Goal: Task Accomplishment & Management: Complete application form

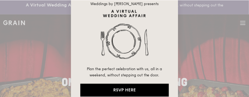
scroll to position [23, 0]
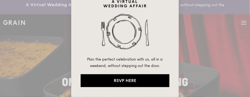
click at [216, 54] on div "Weddings by [PERSON_NAME] presents Plan the perfect celebration with us, all in…" at bounding box center [125, 48] width 250 height 97
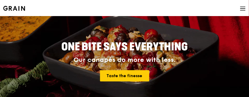
scroll to position [0, 0]
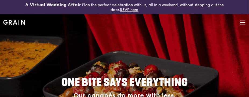
click at [241, 25] on icon at bounding box center [243, 23] width 6 height 6
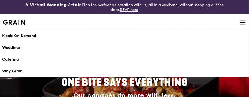
click at [9, 60] on div "Catering" at bounding box center [124, 59] width 245 height 5
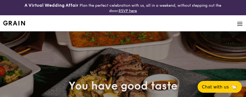
select select
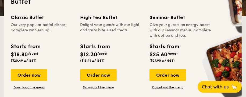
scroll to position [143, 0]
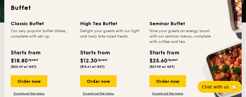
click at [31, 22] on div "Classic Buffet" at bounding box center [42, 24] width 63 height 8
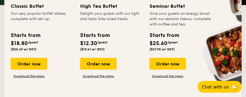
scroll to position [179, 0]
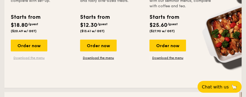
click at [28, 59] on link "Download the menu" at bounding box center [29, 58] width 37 height 4
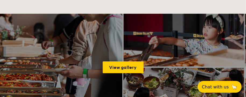
scroll to position [770, 0]
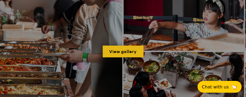
click at [110, 52] on link "View gallery" at bounding box center [123, 52] width 41 height 12
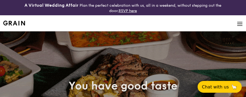
select select
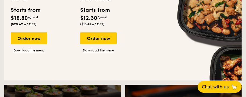
scroll to position [421, 0]
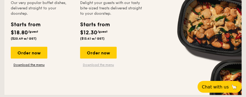
click at [97, 65] on link "Download the menu" at bounding box center [98, 65] width 37 height 4
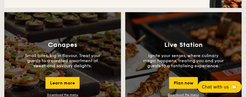
scroll to position [546, 0]
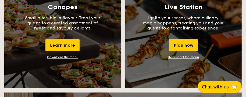
click at [178, 57] on link "Download the menu" at bounding box center [183, 57] width 31 height 4
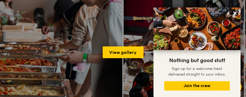
scroll to position [780, 0]
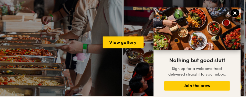
click at [237, 13] on icon at bounding box center [235, 13] width 5 height 5
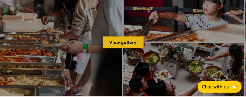
click at [124, 44] on link "View gallery" at bounding box center [123, 43] width 41 height 12
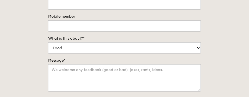
scroll to position [116, 0]
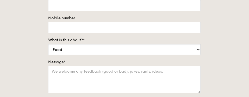
click at [157, 54] on select "Food Service Billing/Payment Catering Others" at bounding box center [124, 49] width 153 height 11
select select "Catering"
click at [48, 44] on select "Food Service Billing/Payment Catering Others" at bounding box center [124, 49] width 153 height 11
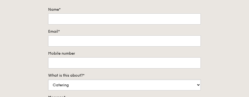
scroll to position [81, 0]
click at [67, 65] on input "Mobile number" at bounding box center [124, 63] width 153 height 11
type input "97352143"
click at [74, 42] on input "Email*" at bounding box center [124, 41] width 153 height 11
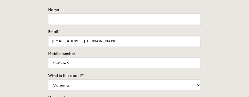
type input "jaimieabuel@yahoo.com"
click at [82, 19] on input "Name*" at bounding box center [124, 19] width 153 height 11
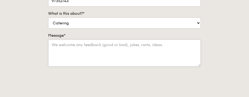
scroll to position [143, 0]
type input "Jaimelyn Alvarez"
click at [82, 50] on textarea "Message*" at bounding box center [124, 52] width 153 height 27
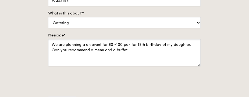
type textarea "We are planning a an event for 80 -100 pax for 18th birthday of my daughter. Ca…"
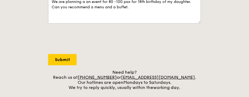
scroll to position [188, 0]
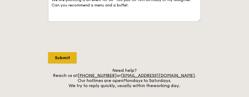
click at [72, 60] on input "Submit" at bounding box center [62, 57] width 28 height 11
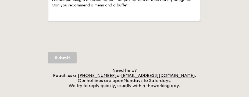
select select "Food"
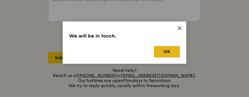
click at [166, 54] on button "OK" at bounding box center [167, 51] width 26 height 11
